Goal: Navigation & Orientation: Find specific page/section

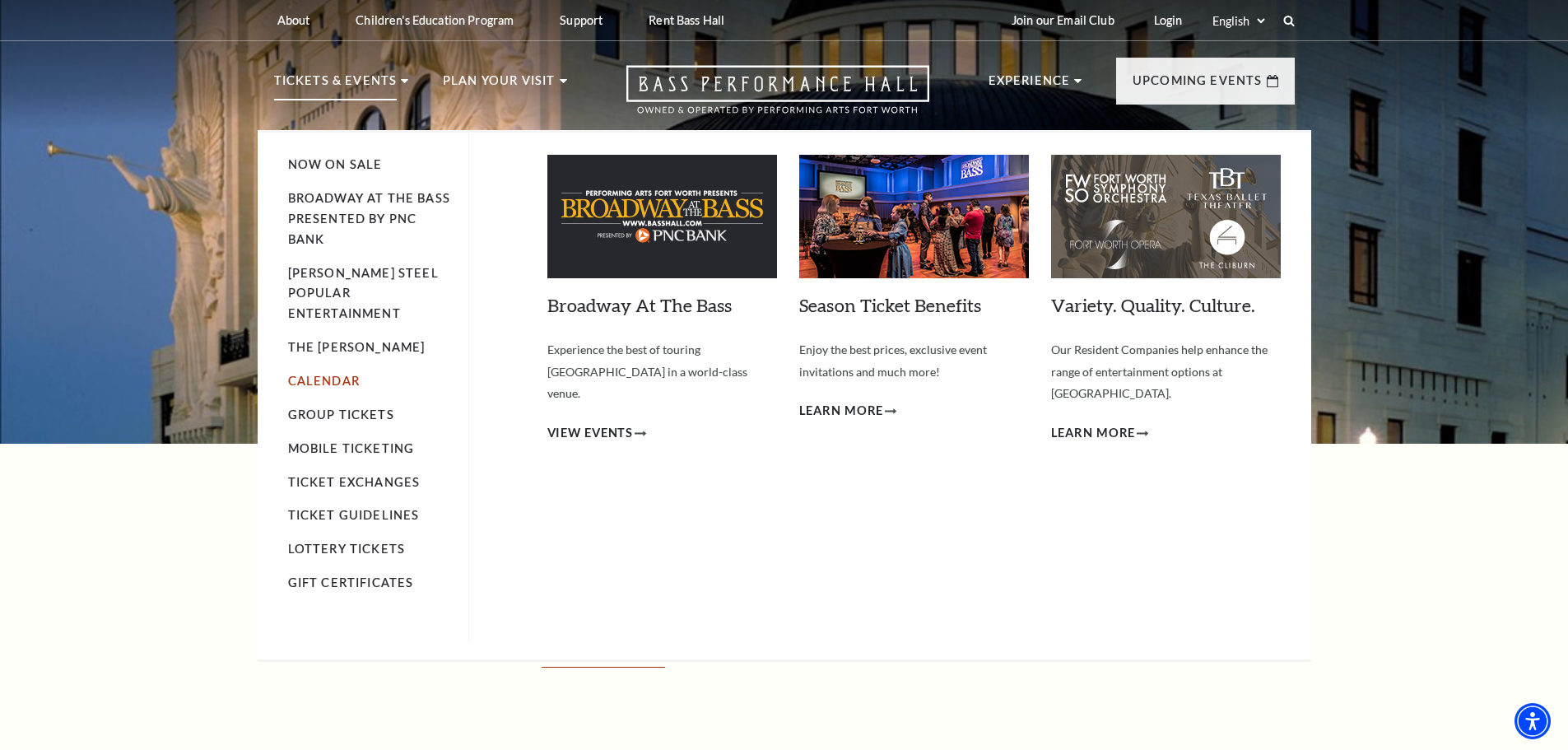
click at [309, 374] on link "Calendar" at bounding box center [324, 381] width 72 height 14
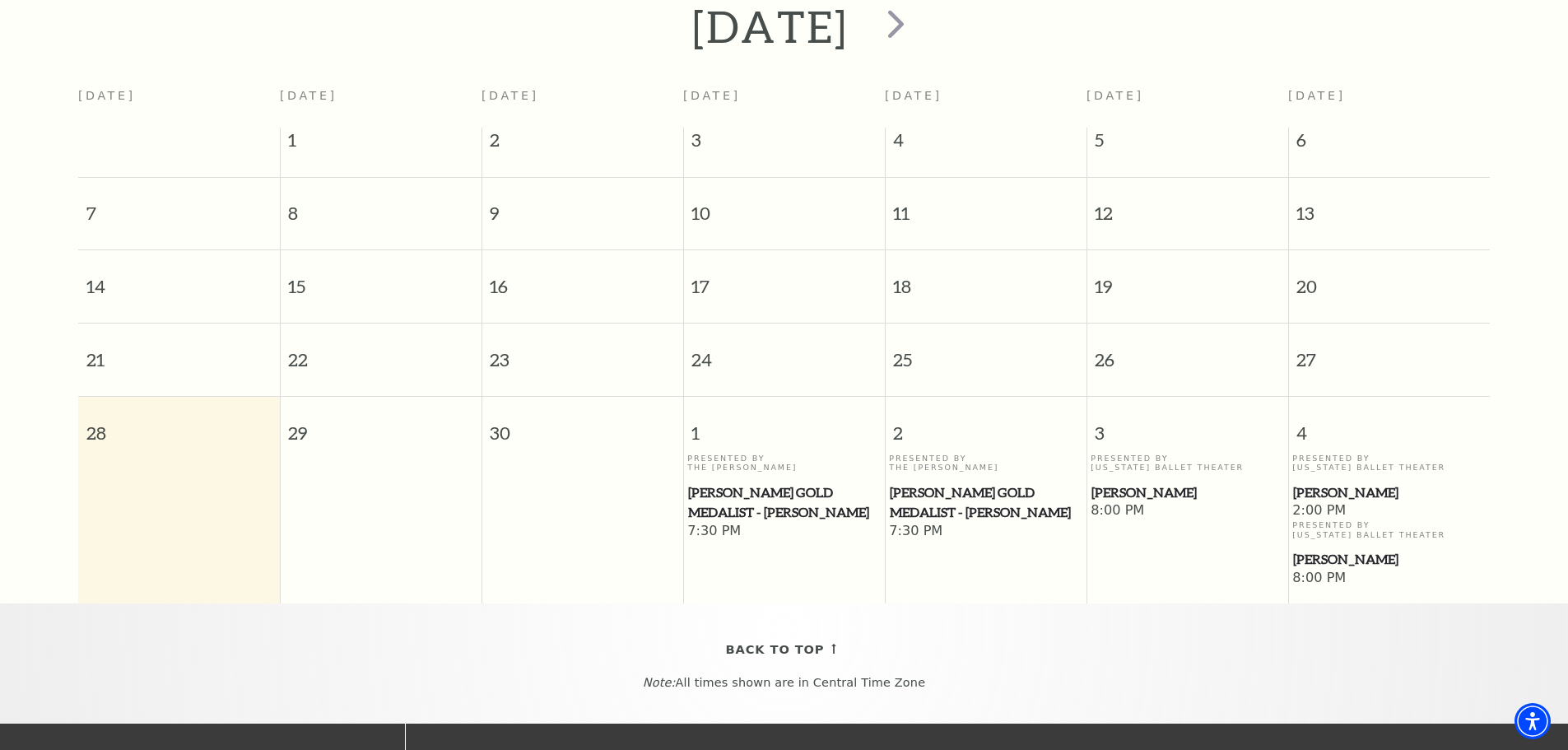
scroll to position [228, 0]
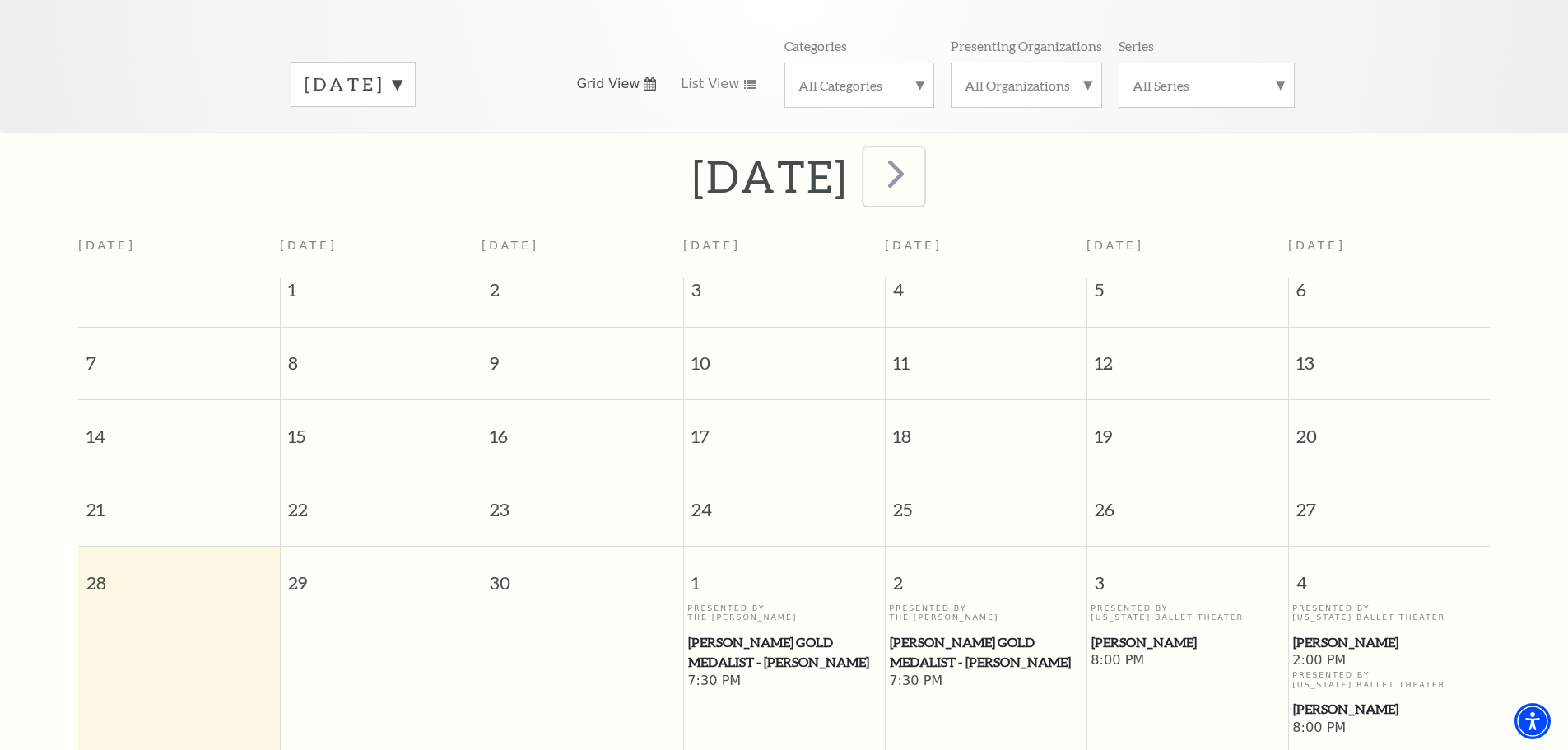
click at [919, 165] on span "next" at bounding box center [895, 173] width 47 height 47
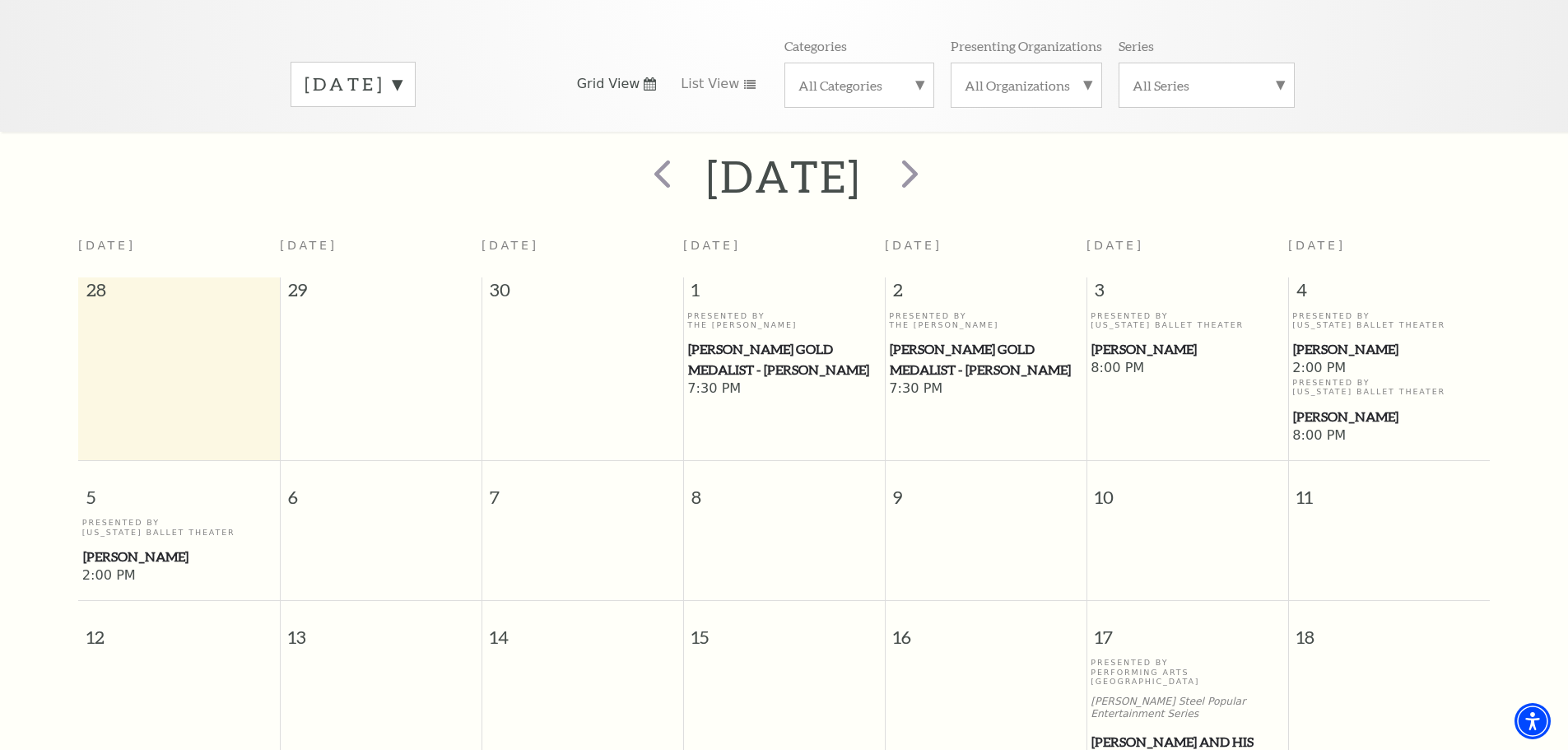
scroll to position [0, 0]
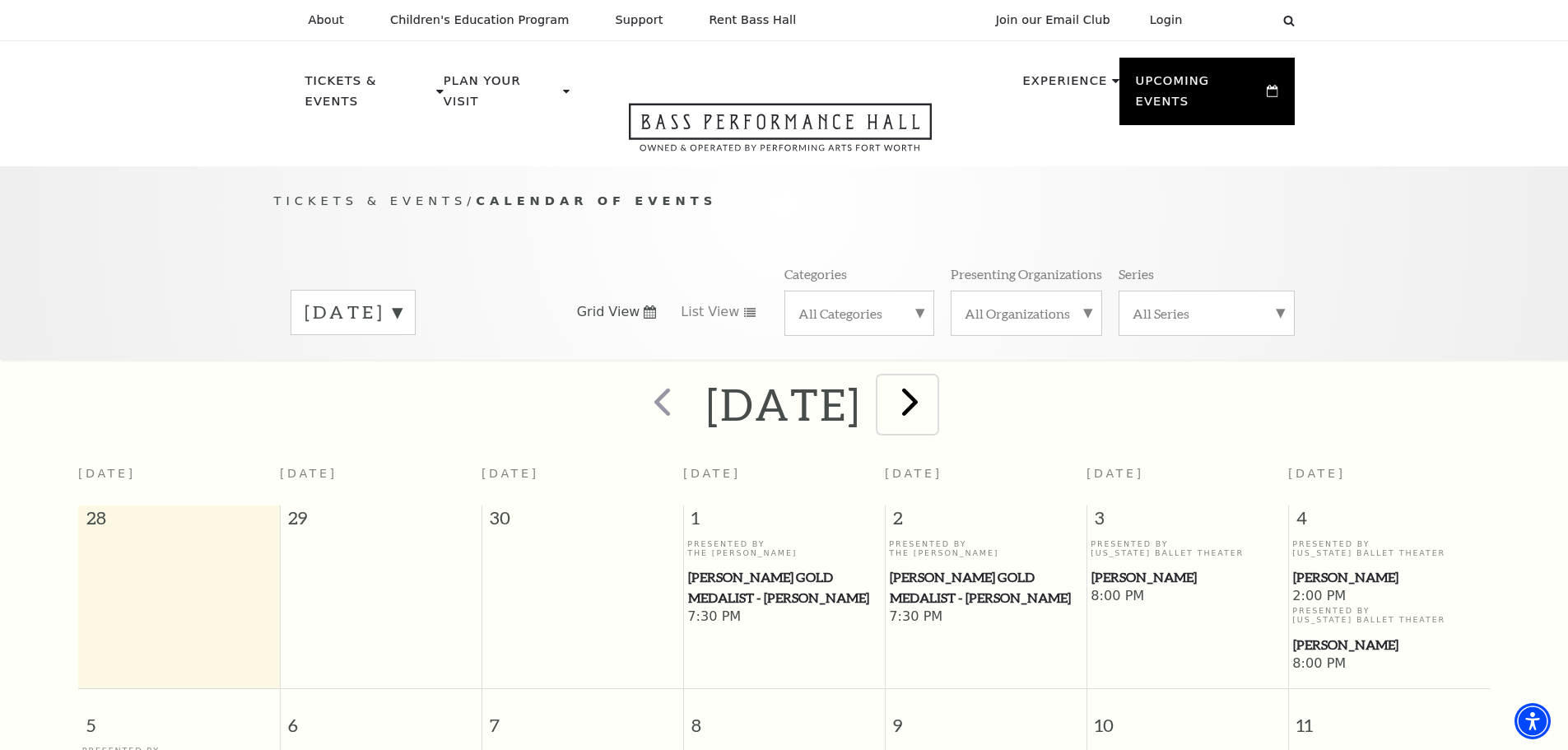
click at [934, 386] on span "next" at bounding box center [909, 401] width 47 height 47
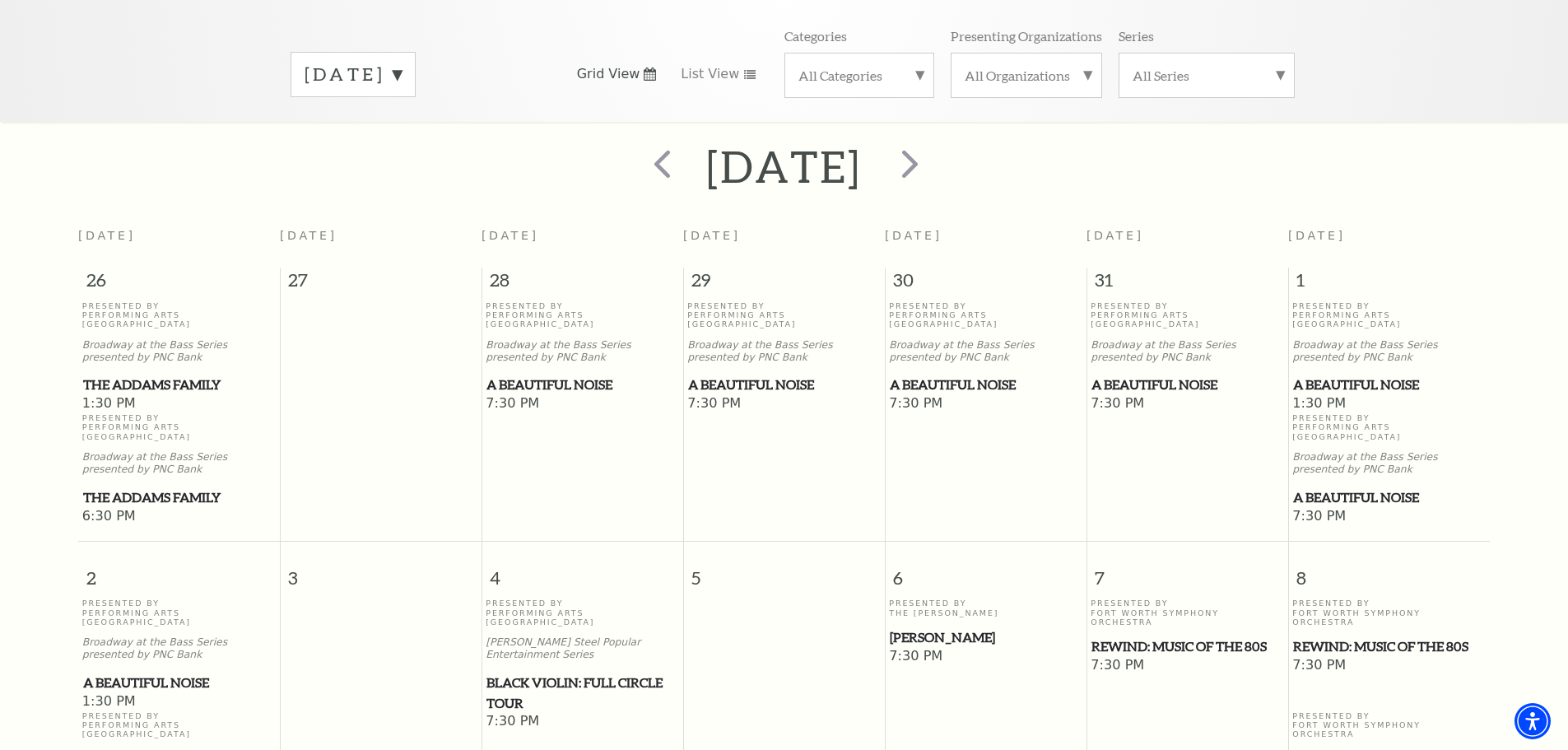
scroll to position [228, 0]
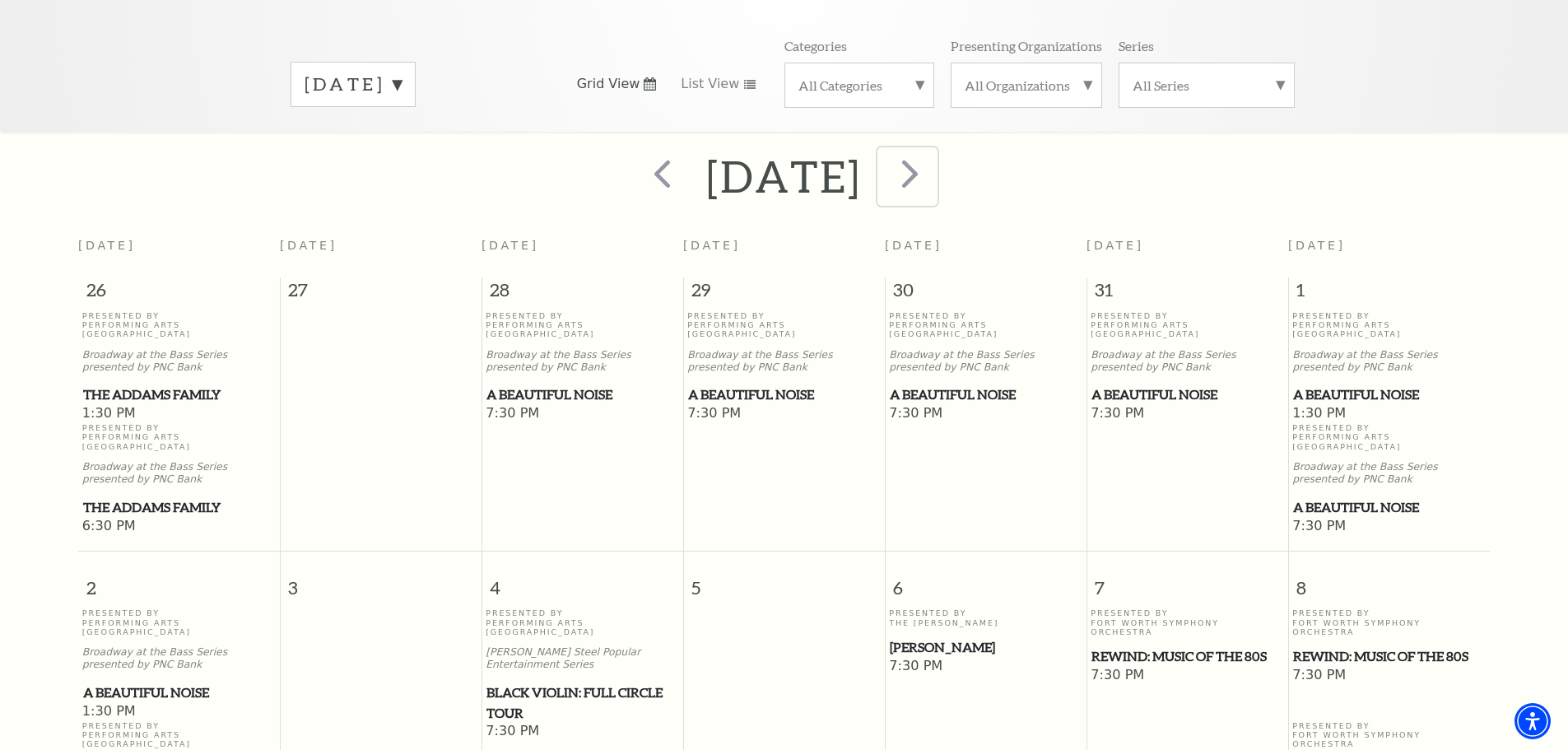
click at [934, 159] on span "next" at bounding box center [909, 173] width 47 height 47
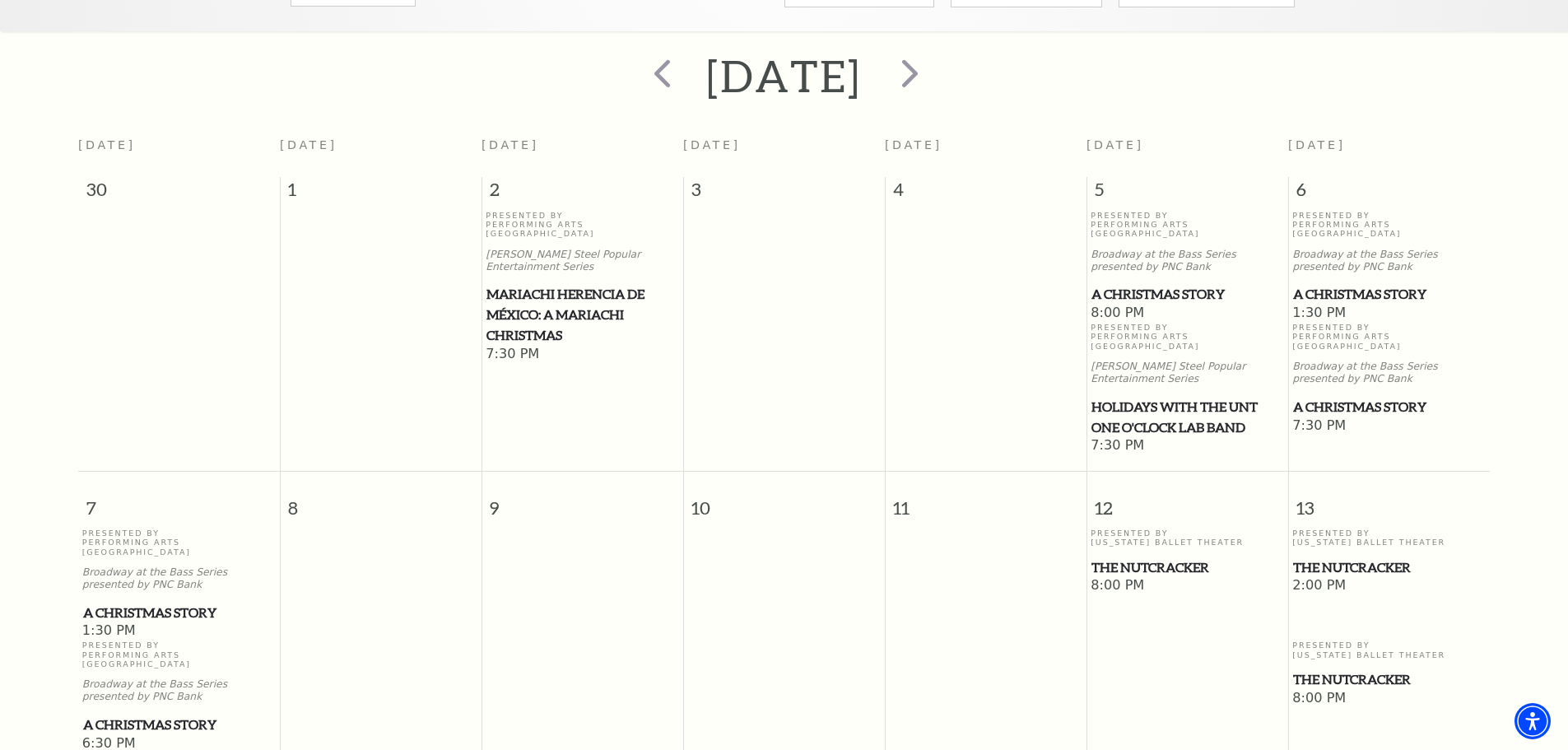
scroll to position [310, 0]
